Goal: Complete application form

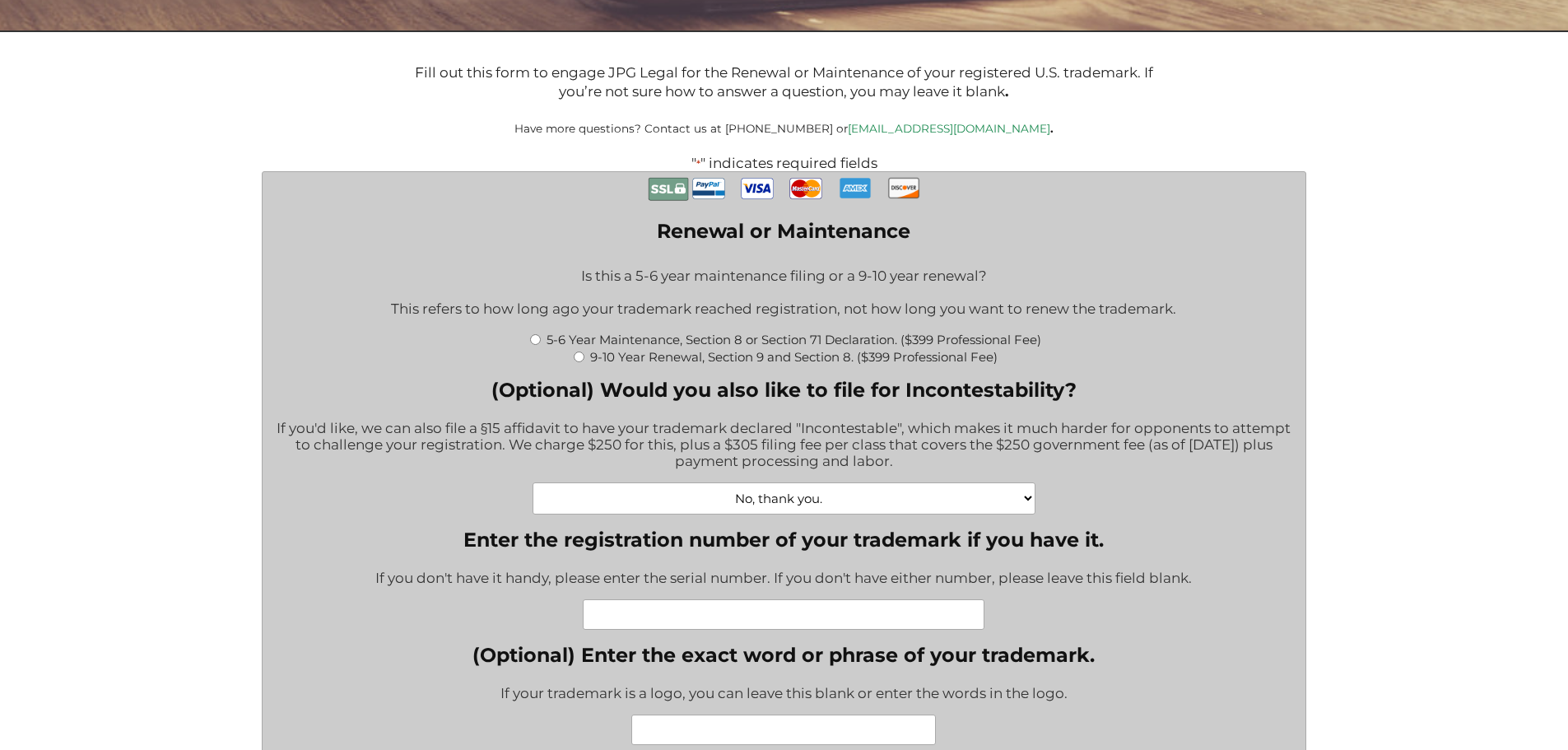
scroll to position [411, 0]
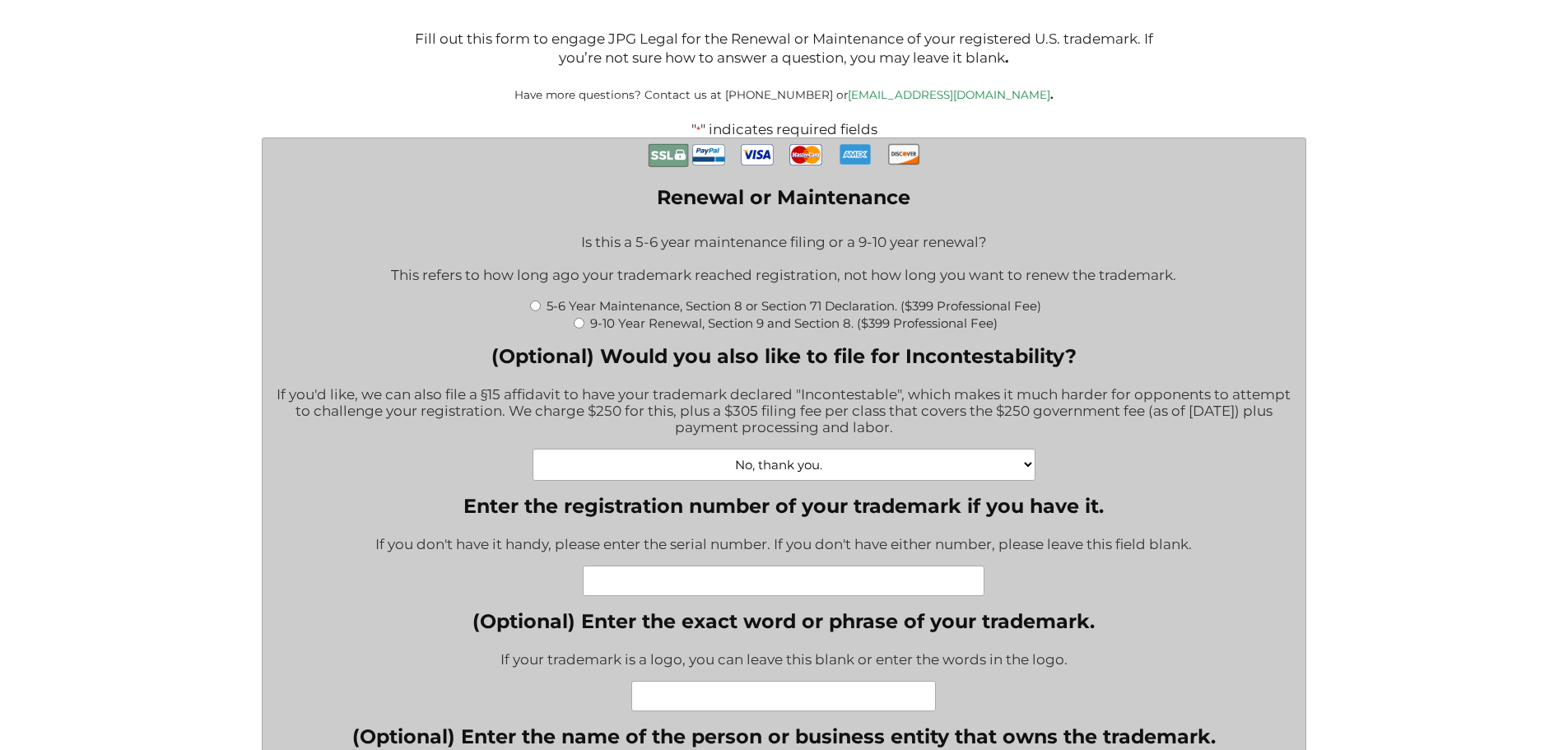
click at [533, 306] on input "5-6 Year Maintenance, Section 8 or Section 71 Declaration. ($399 Professional F…" at bounding box center [536, 306] width 11 height 11
radio input "true"
type input "$774.00"
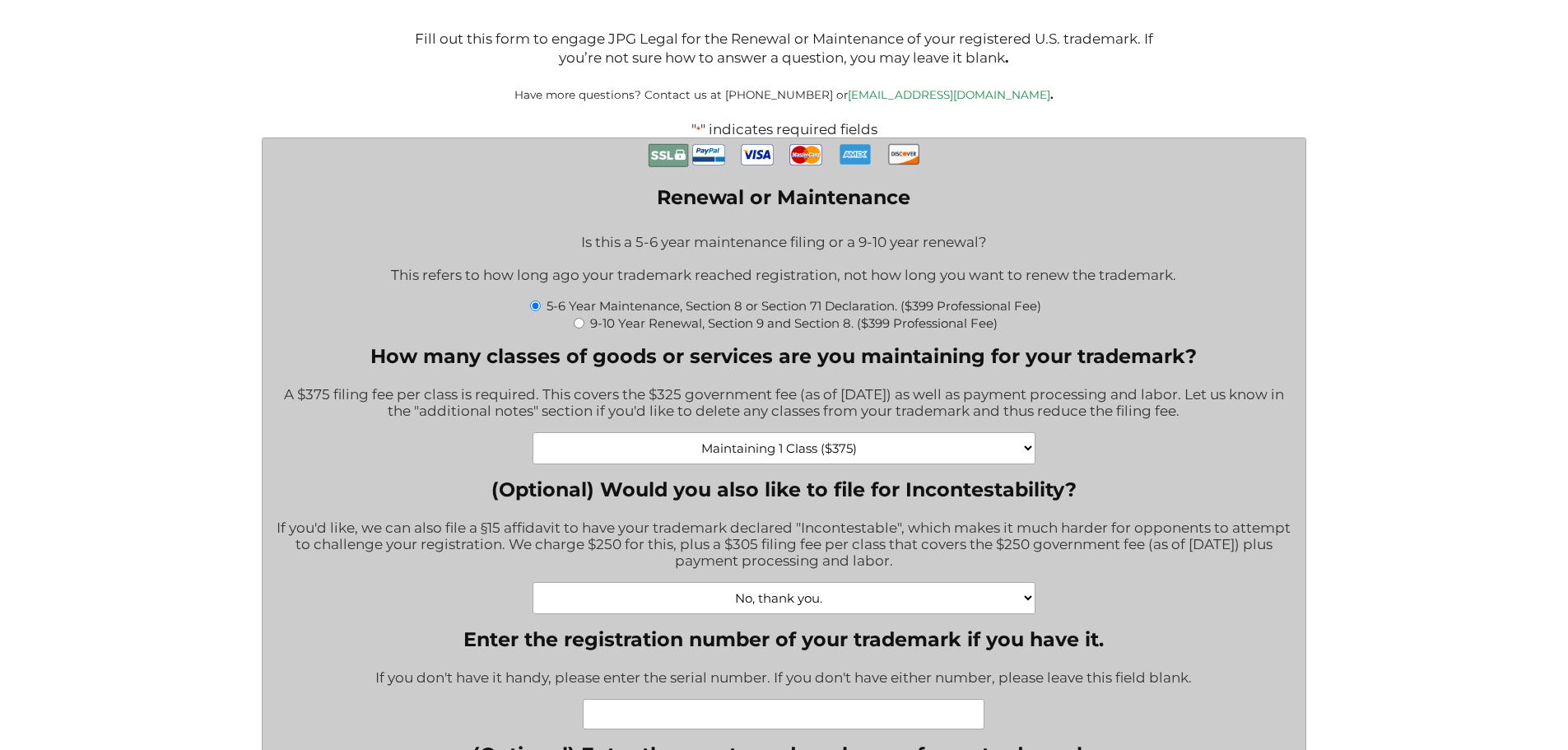
click at [1027, 450] on select "Maintaining 1 Class ($375) Maintaining 2 Classes ($750) Maintaining 3 Classes (…" at bounding box center [784, 448] width 502 height 32
select select "Maintaining 2 Classes ($750)|750"
click at [533, 434] on select "Maintaining 1 Class ($375) Maintaining 2 Classes ($750) Maintaining 3 Classes (…" at bounding box center [784, 448] width 502 height 32
type input "$1,149.00"
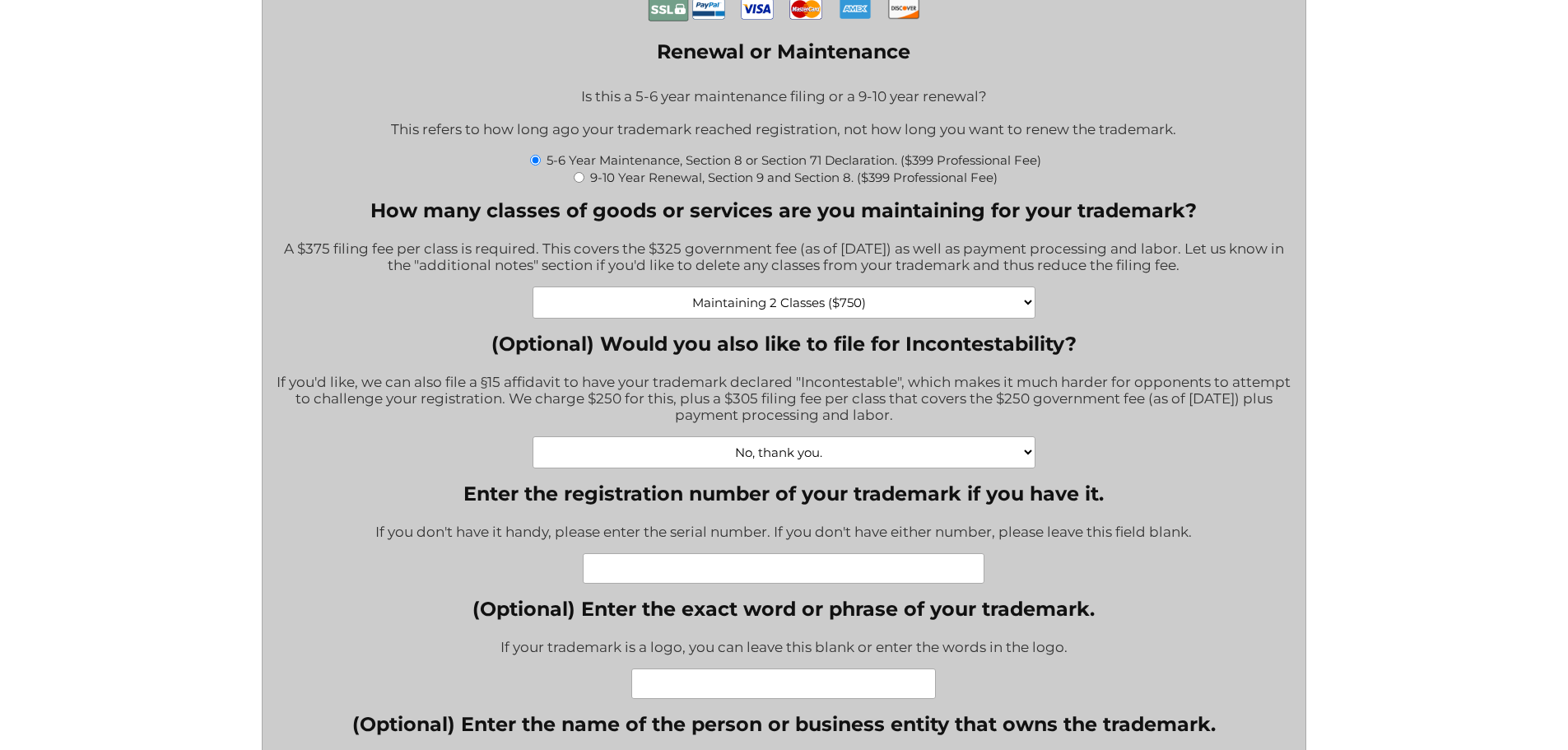
scroll to position [576, 0]
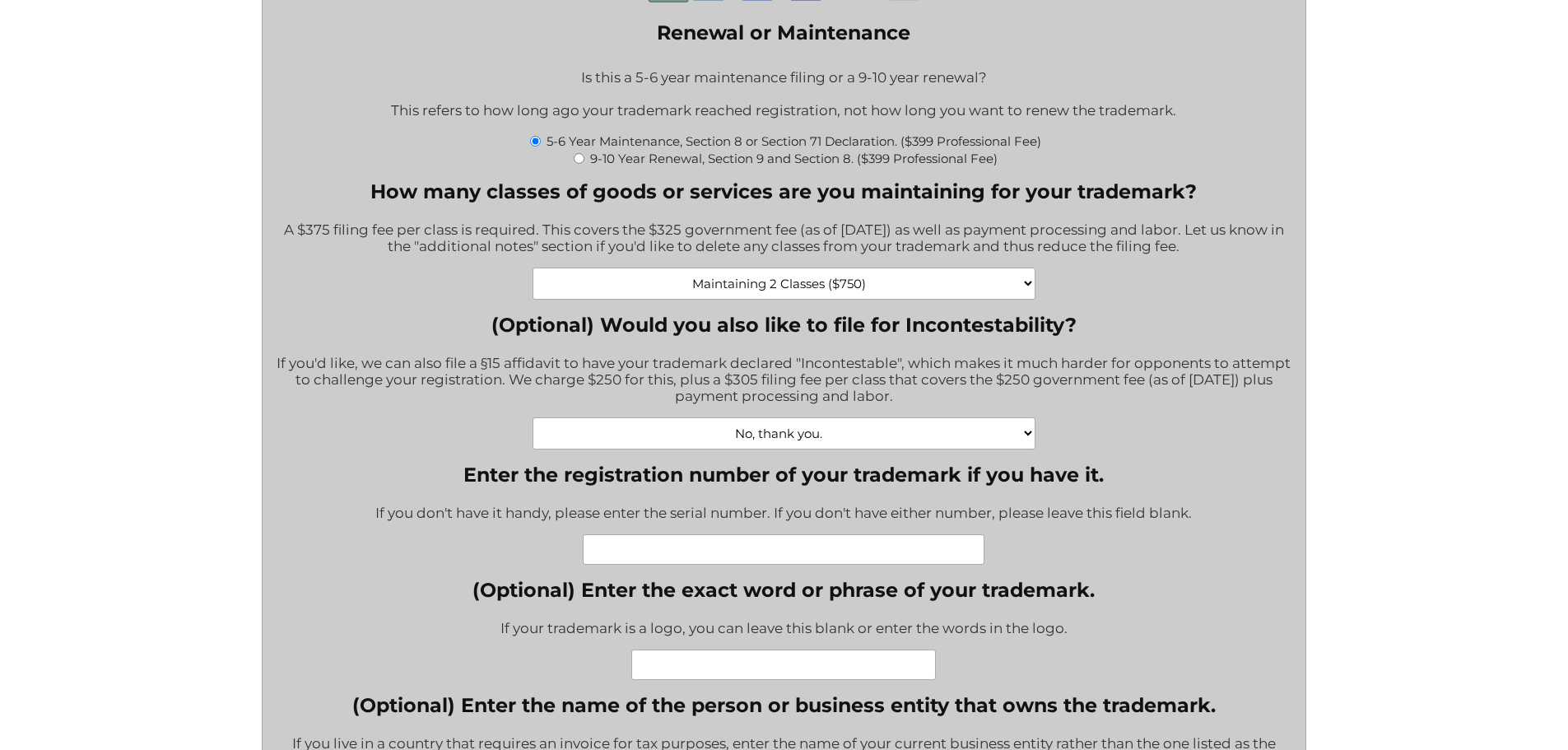
click at [837, 436] on select "No, thank you. Yes, Incontestability for one class. ($555) Yes, Incontestabilit…" at bounding box center [784, 433] width 502 height 32
select select "Yes, Incontestability for two classes. ($860)|860"
click at [533, 420] on select "No, thank you. Yes, Incontestability for one class. ($555) Yes, Incontestabilit…" at bounding box center [784, 433] width 502 height 32
type input "$2,009.00"
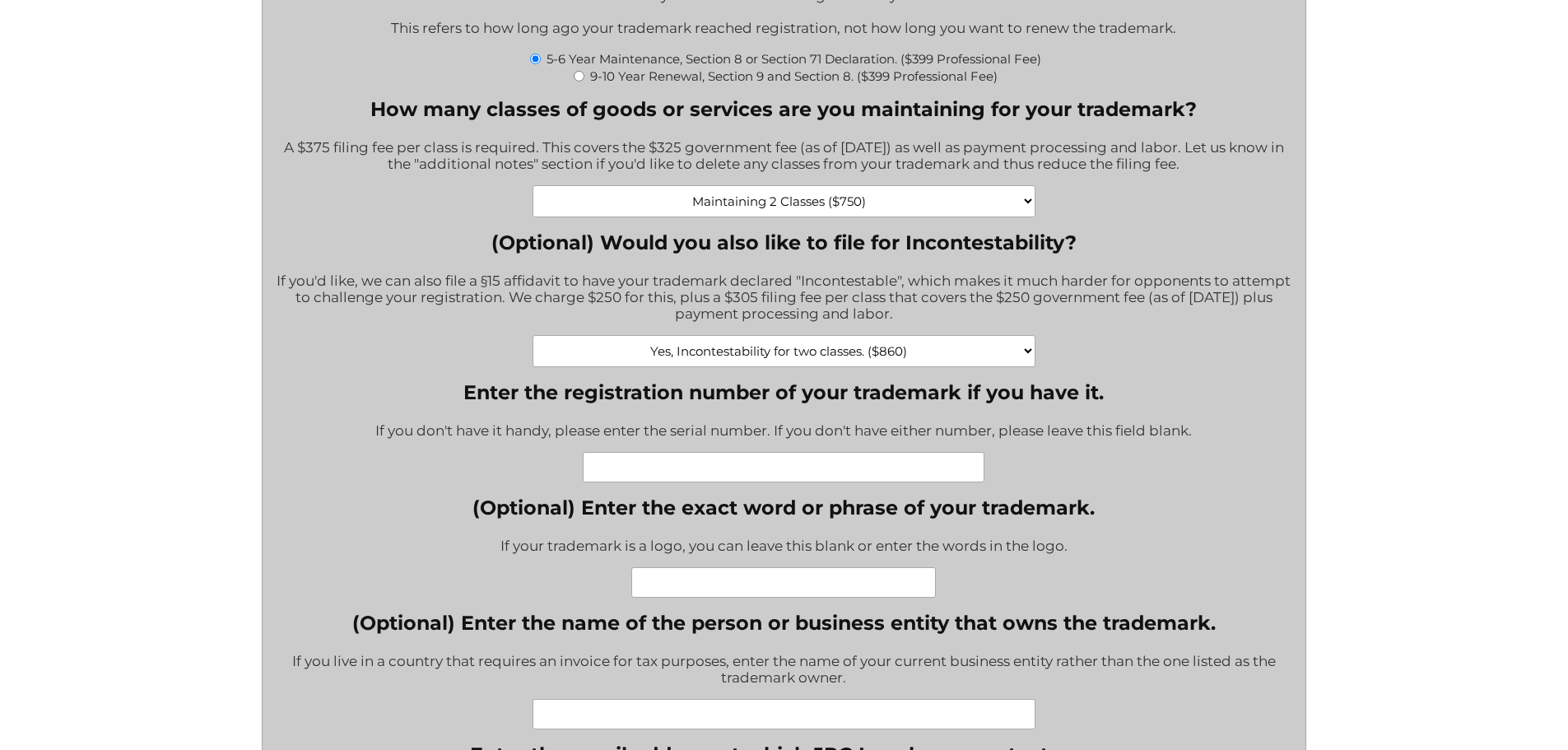
click at [801, 478] on input "Enter the registration number of your trademark if you have it." at bounding box center [783, 467] width 402 height 30
type input "6078718"
click at [737, 583] on input "(Optional) Enter the exact word or phrase of your trademark." at bounding box center [783, 582] width 305 height 30
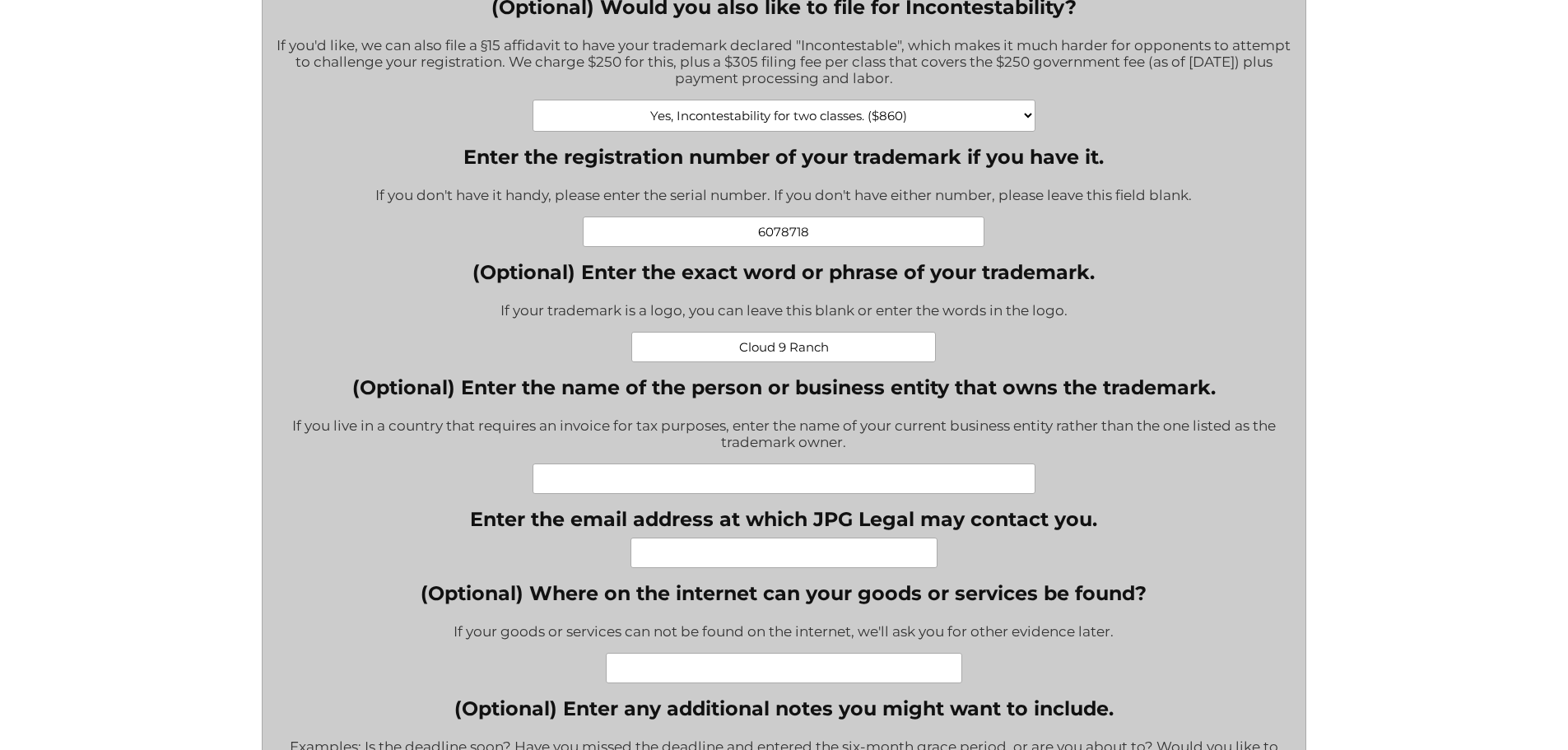
scroll to position [906, 0]
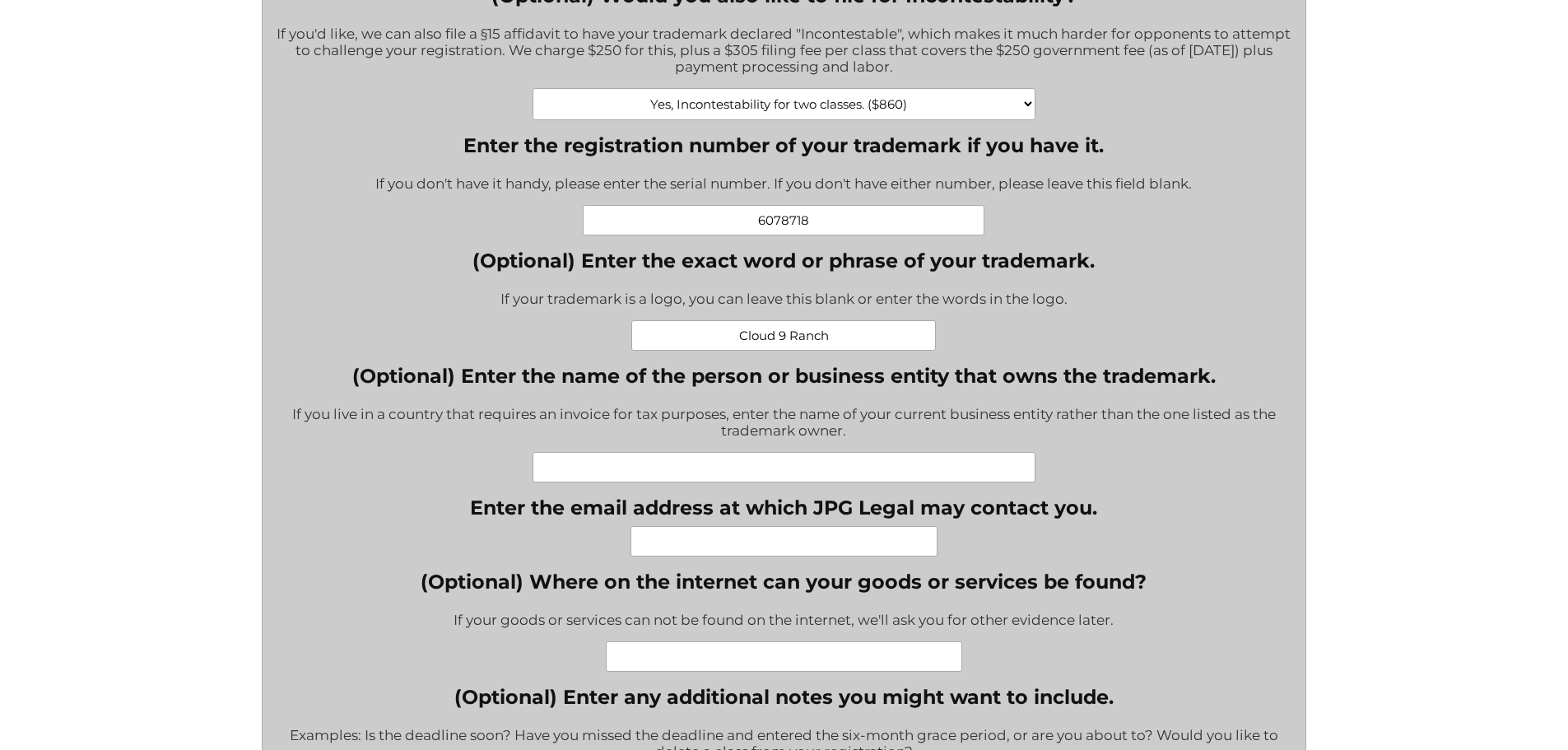
type input "Cloud 9 Ranch"
click at [680, 467] on input "(Optional) Enter the name of the person or business entity that owns the tradem…" at bounding box center [784, 467] width 502 height 30
type input "Cloud 9 Ranch Club Inc."
click at [731, 552] on input "Enter the email address at which JPG Legal may contact you." at bounding box center [784, 541] width 307 height 30
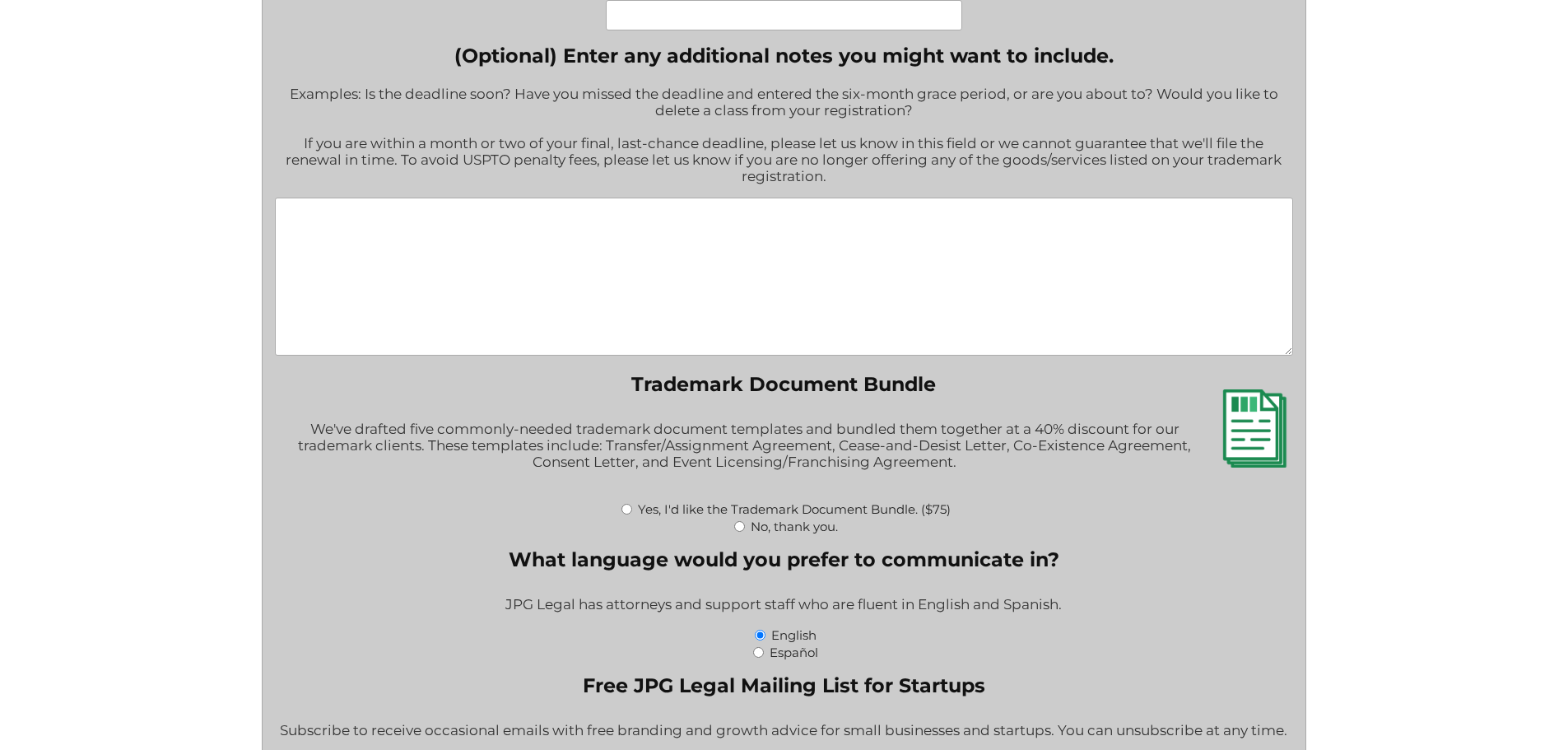
scroll to position [1564, 0]
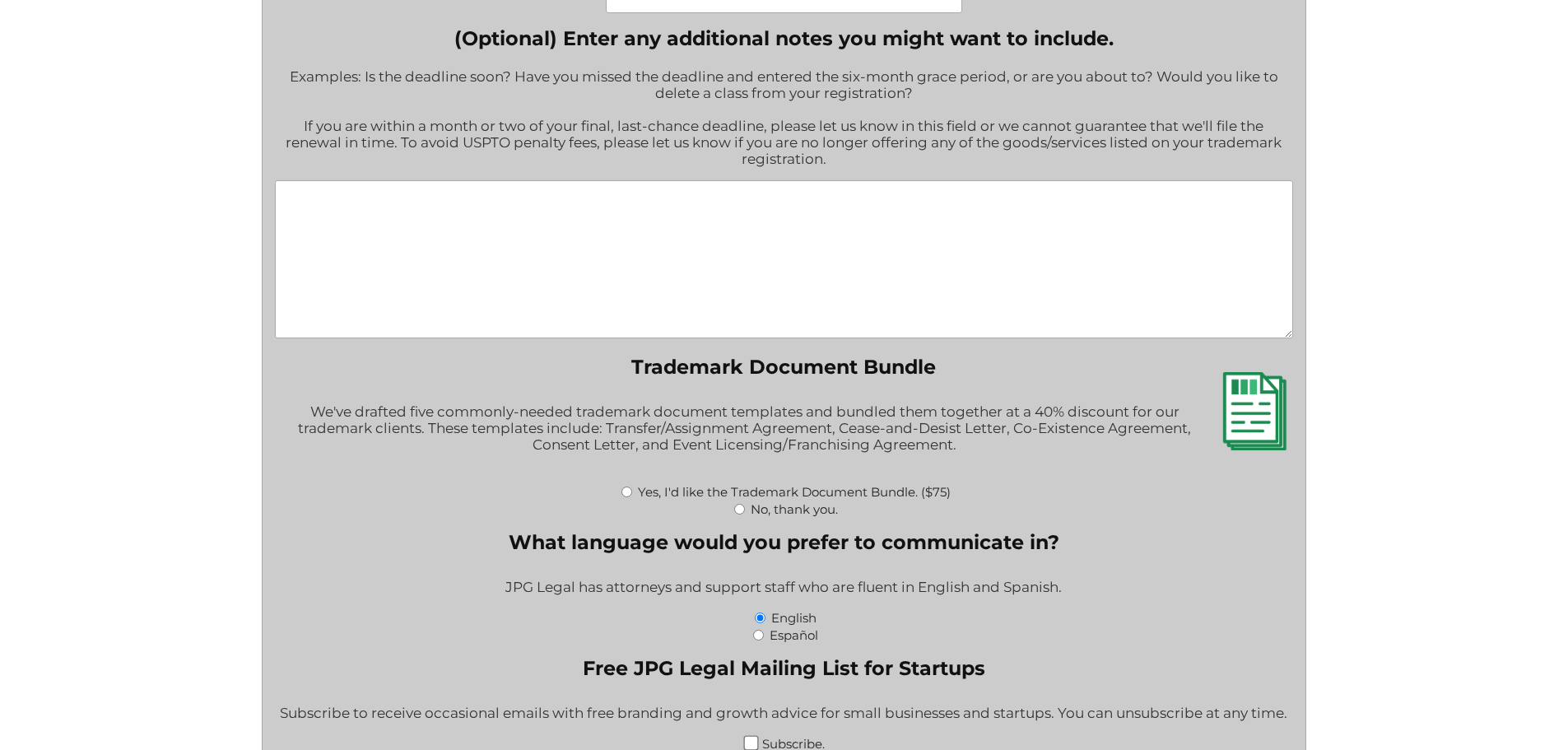
type input "[EMAIL_ADDRESS][DOMAIN_NAME]"
click at [628, 495] on input "Yes, I'd like the Trademark Document Bundle. ($75)" at bounding box center [627, 492] width 11 height 11
radio input "true"
type input "$2,084.00"
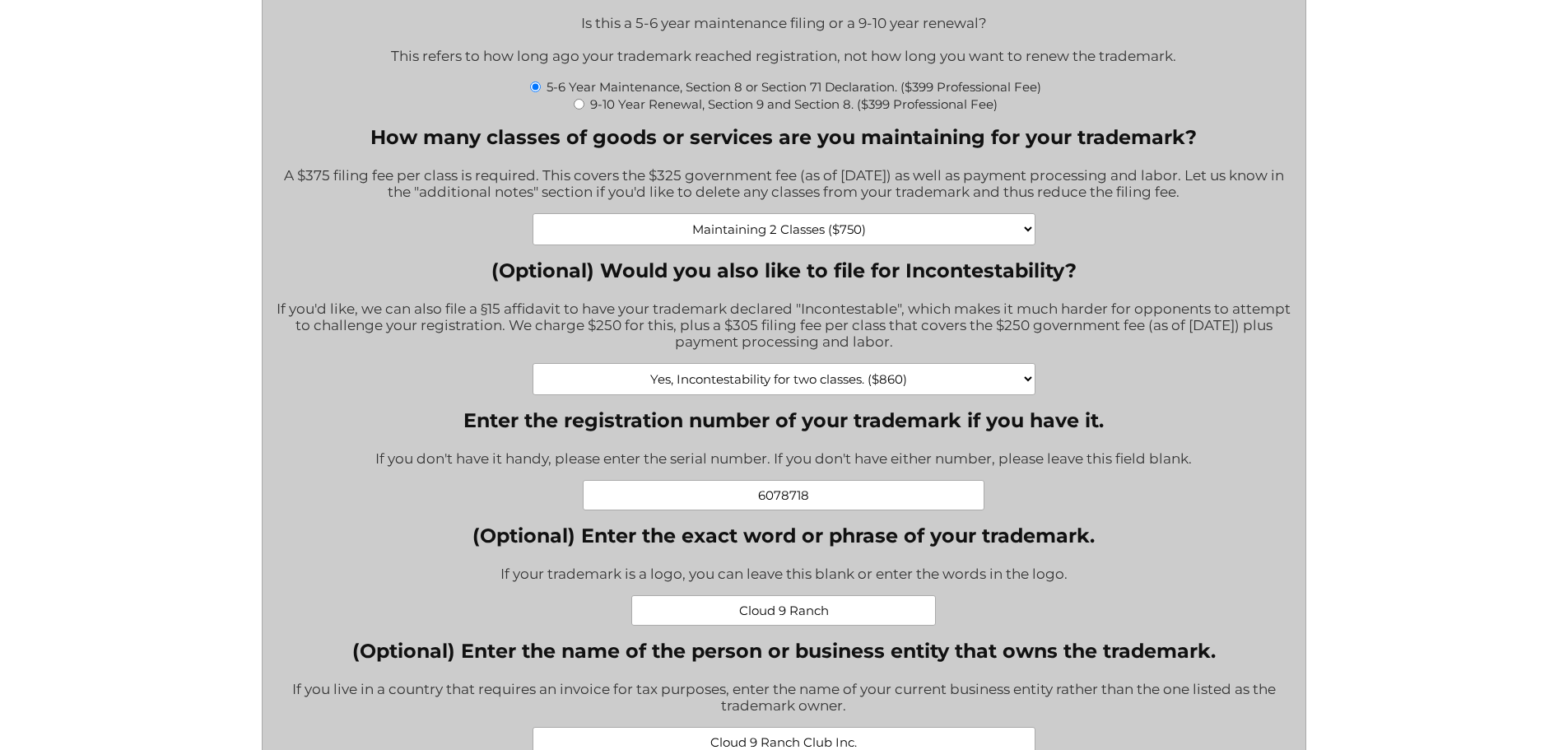
scroll to position [659, 0]
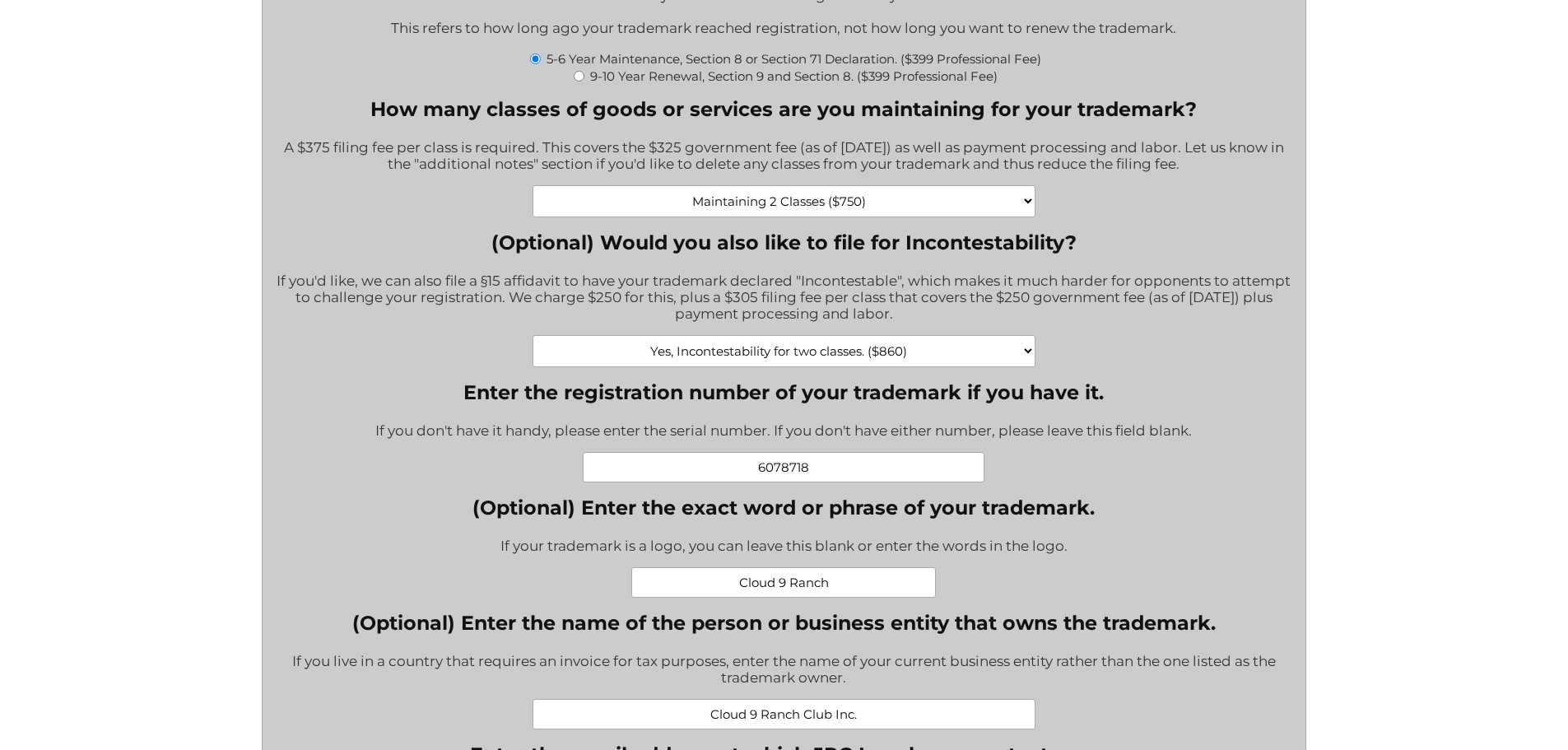
click at [1026, 354] on select "No, thank you. Yes, Incontestability for one class. ($555) Yes, Incontestabilit…" at bounding box center [784, 351] width 502 height 32
select select "No, thank you.|0"
click at [533, 338] on select "No, thank you. Yes, Incontestability for one class. ($555) Yes, Incontestabilit…" at bounding box center [784, 351] width 502 height 32
type input "$1,224.00"
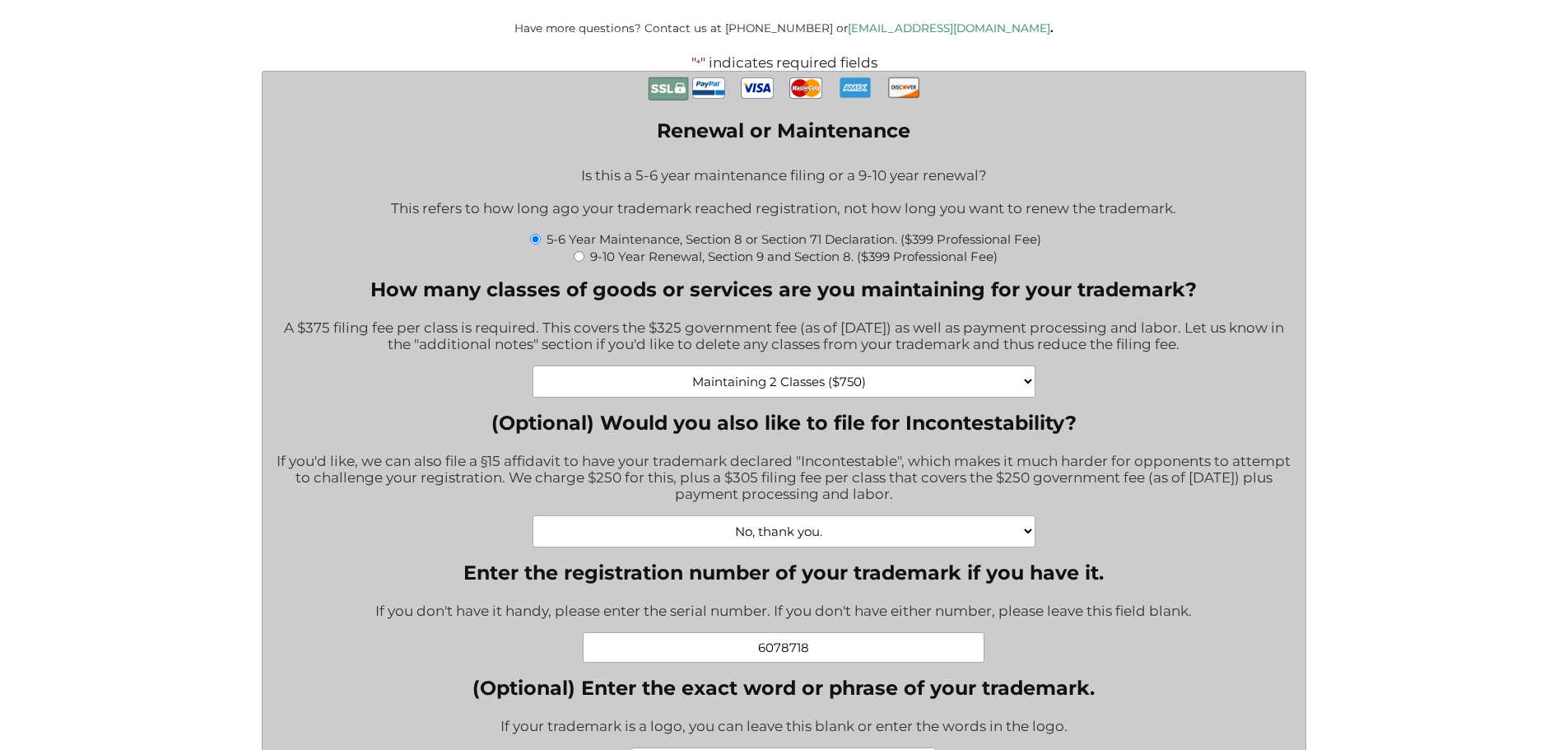
scroll to position [411, 0]
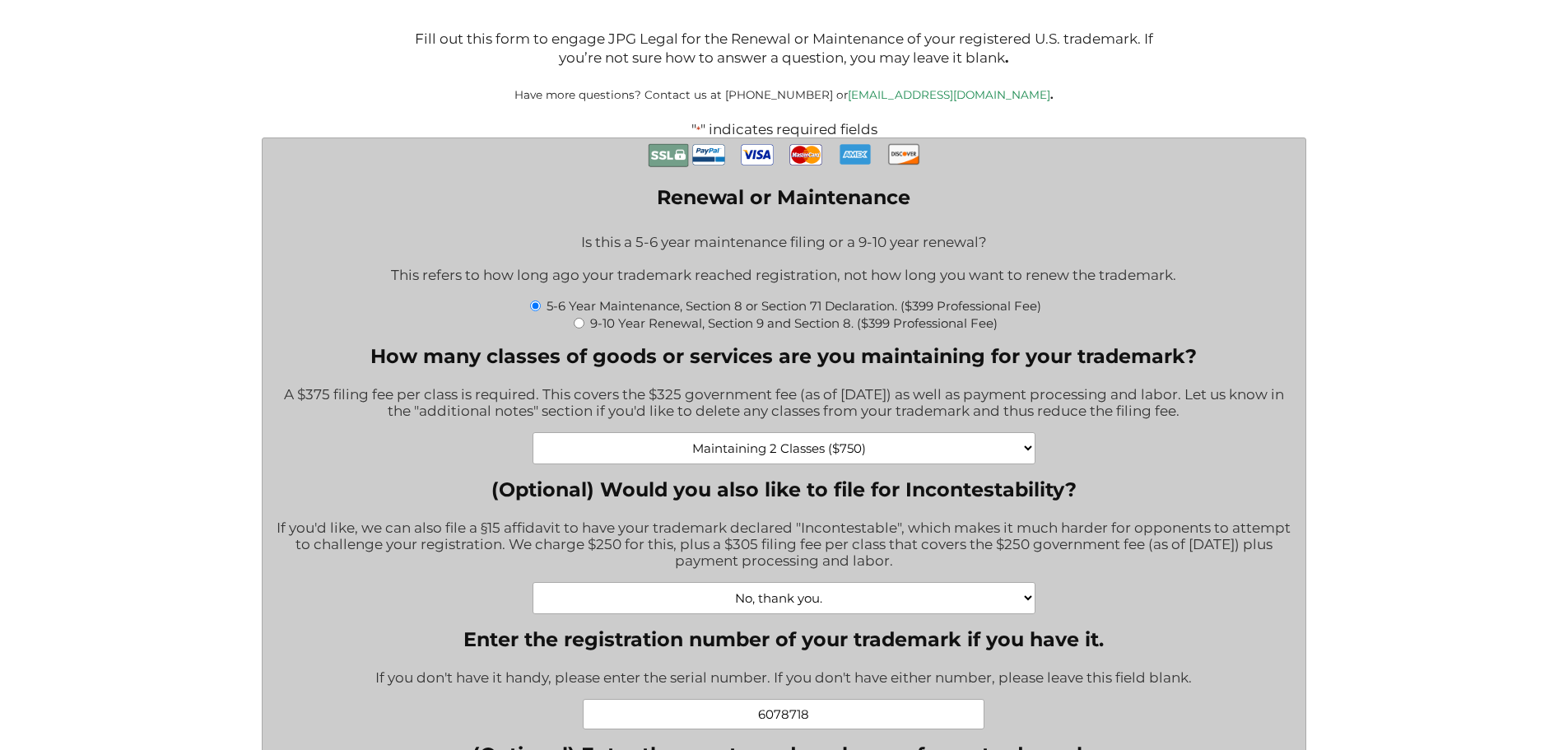
click at [1037, 606] on div "No, thank you. Yes, Incontestability for one class. ($555) Yes, Incontestabilit…" at bounding box center [784, 597] width 1019 height 32
click at [1021, 605] on select "No, thank you. Yes, Incontestability for one class. ($555) Yes, Incontestabilit…" at bounding box center [784, 597] width 502 height 32
select select "Yes, Incontestability for two classes. ($860)|860"
click at [533, 584] on select "No, thank you. Yes, Incontestability for one class. ($555) Yes, Incontestabilit…" at bounding box center [784, 597] width 502 height 32
type input "$2,084.00"
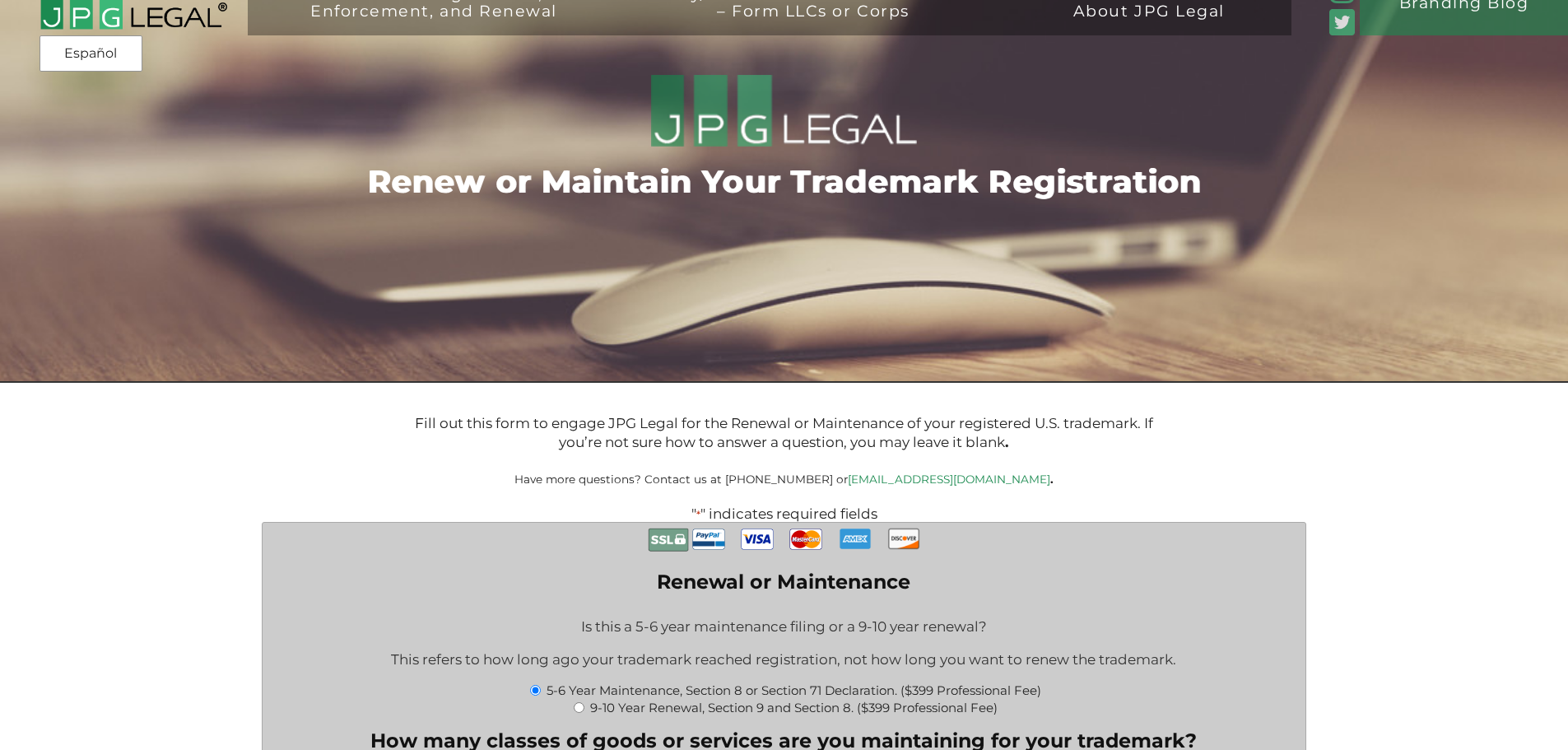
scroll to position [0, 0]
